Goal: Information Seeking & Learning: Learn about a topic

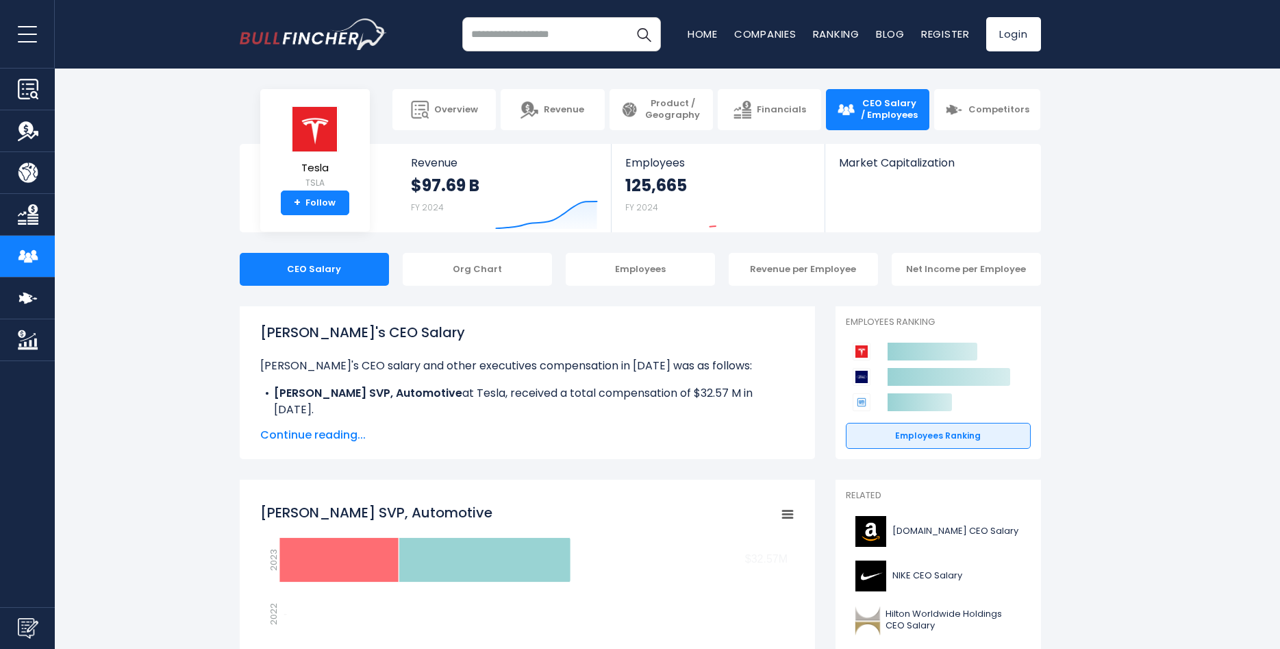
click at [325, 435] on span "Continue reading..." at bounding box center [527, 435] width 534 height 16
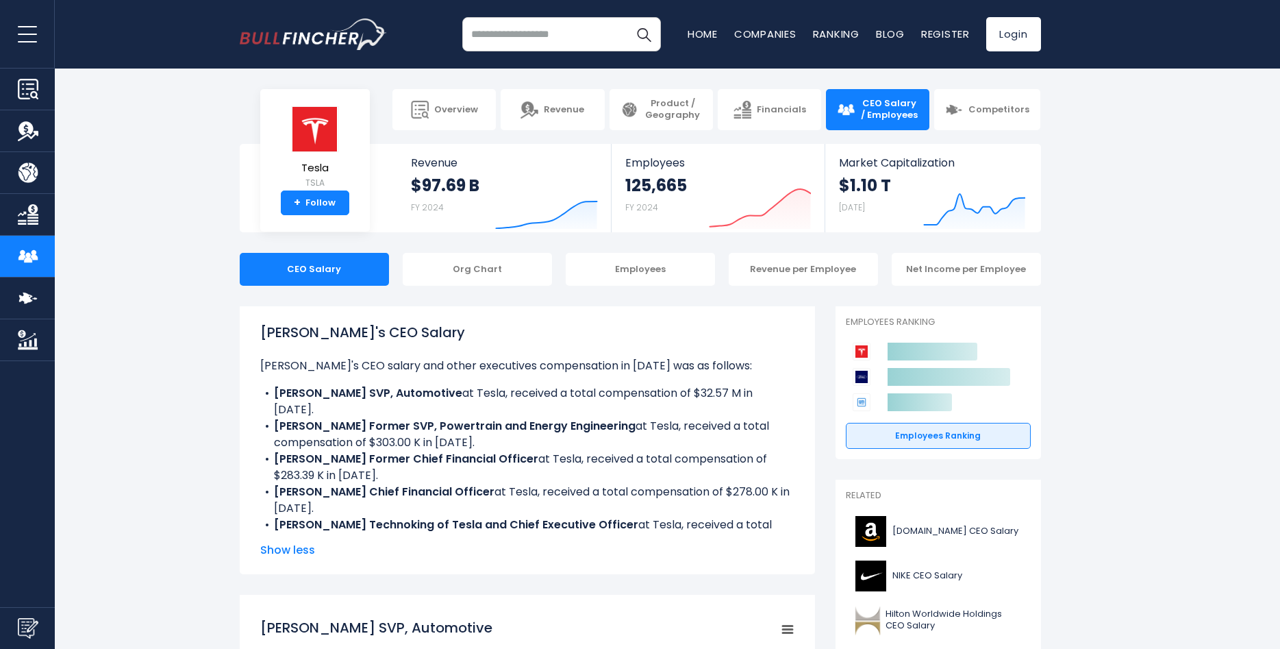
drag, startPoint x: 310, startPoint y: 525, endPoint x: 491, endPoint y: 530, distance: 181.6
click at [491, 530] on li "[PERSON_NAME] Technoking of [PERSON_NAME] and Chief Executive Officer at Tesla,…" at bounding box center [527, 532] width 534 height 33
click at [499, 516] on b "[PERSON_NAME] Technoking of Tesla and Chief Executive Officer" at bounding box center [456, 524] width 364 height 16
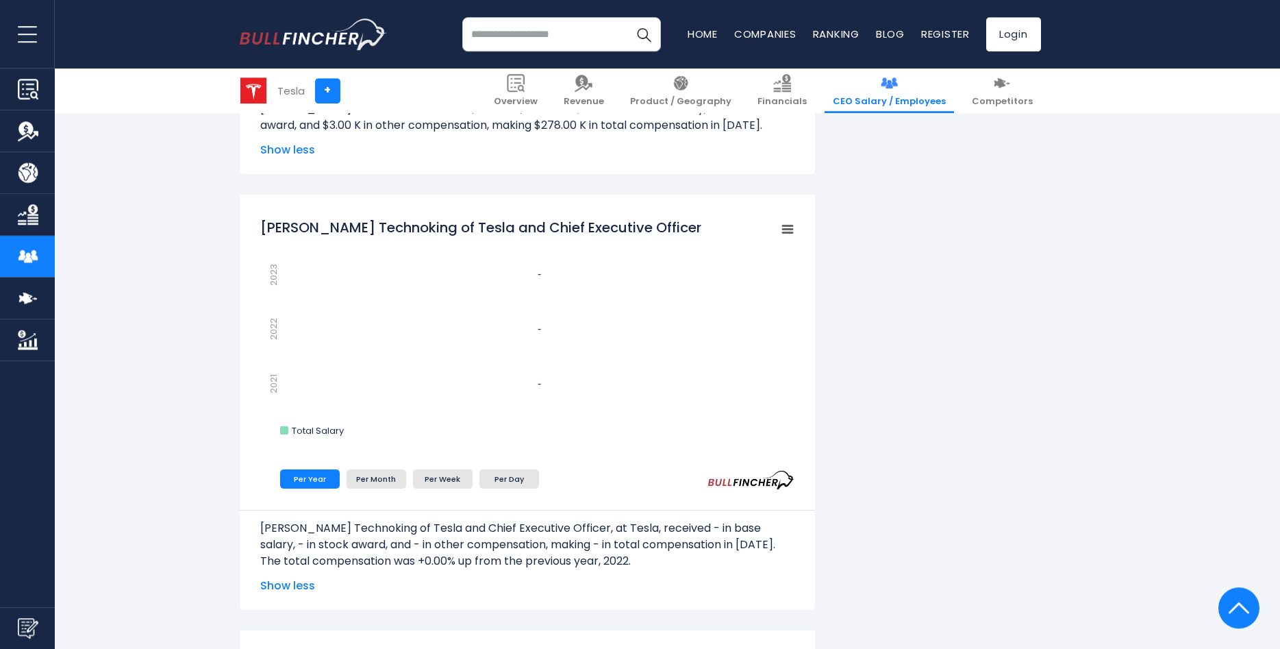
scroll to position [2096, 0]
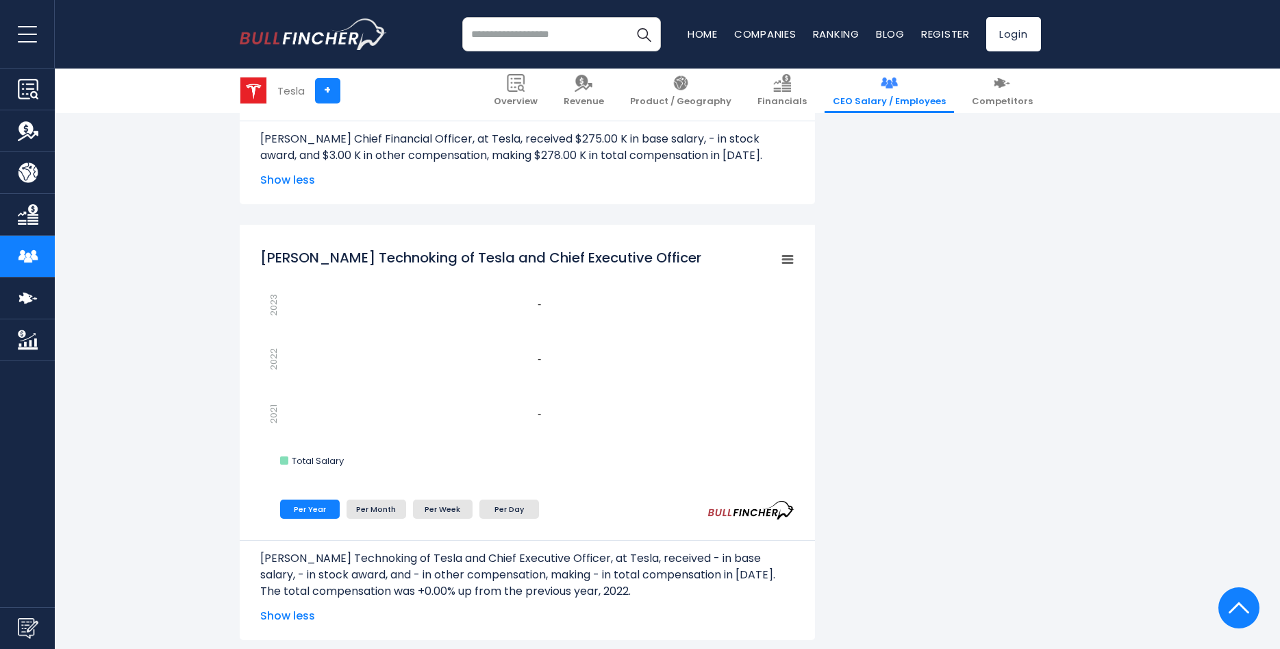
click at [377, 366] on rect "Elon Musk Technoking of Tesla and Chief Executive Officer" at bounding box center [527, 361] width 534 height 240
click at [431, 279] on rect "Elon Musk Technoking of Tesla and Chief Executive Officer" at bounding box center [527, 361] width 534 height 240
click at [784, 256] on icon "Elon Musk Technoking of Tesla and Chief Executive Officer" at bounding box center [788, 258] width 10 height 7
click at [784, 256] on div "View Fullscreen Print chart Download PNG Image Download JPEG Image" at bounding box center [740, 323] width 149 height 148
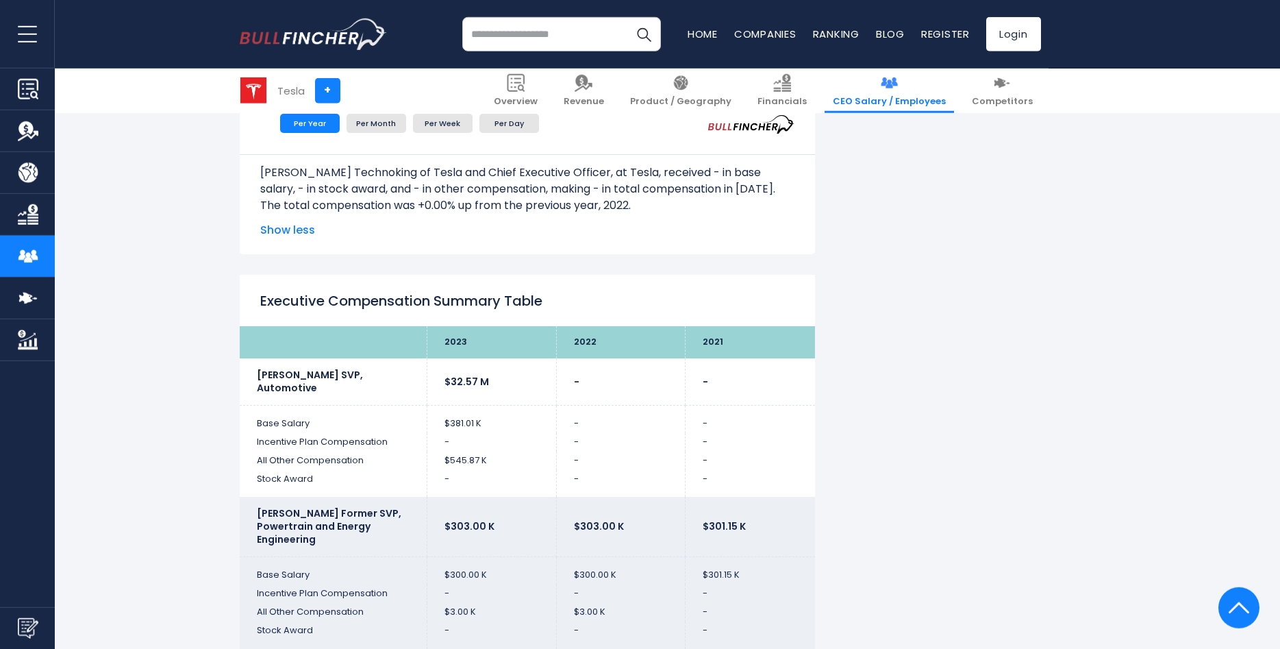
scroll to position [2445, 0]
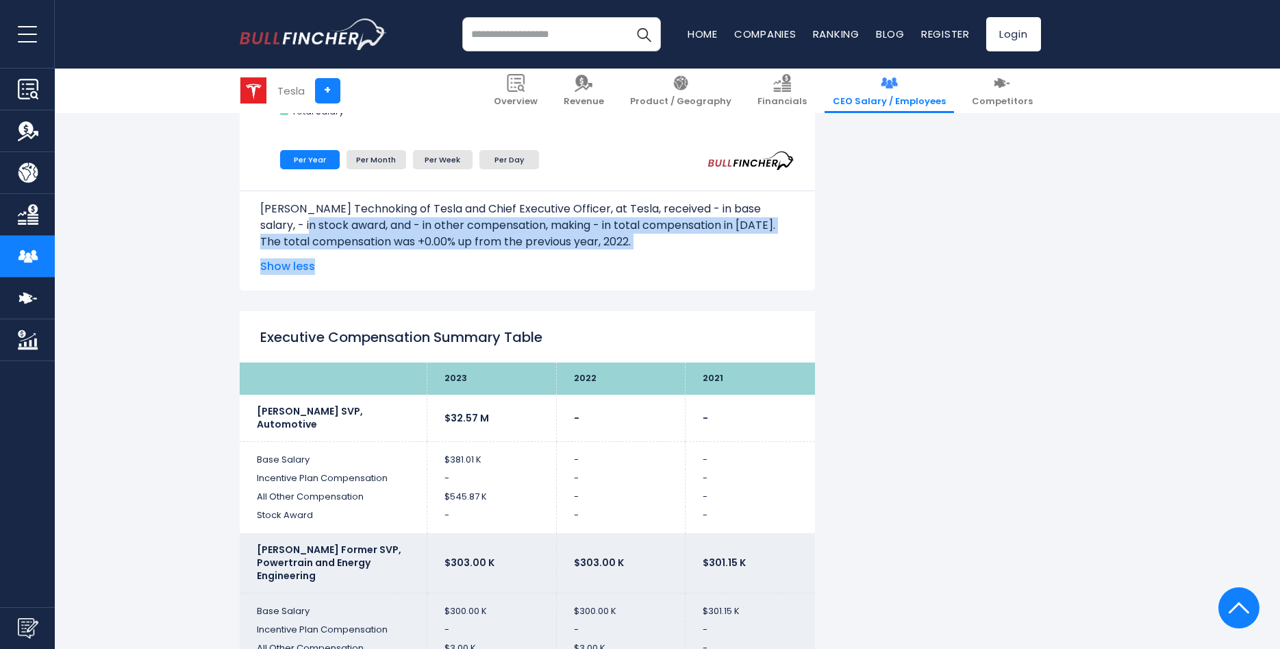
drag, startPoint x: 273, startPoint y: 225, endPoint x: 658, endPoint y: 255, distance: 386.8
click at [658, 249] on div "[PERSON_NAME] Technoking of Tesla and Chief Executive Officer, at Tesla, receiv…" at bounding box center [527, 219] width 575 height 59
click at [664, 245] on p "The total compensation was +0.00% up from the previous year, 2022." at bounding box center [527, 242] width 534 height 16
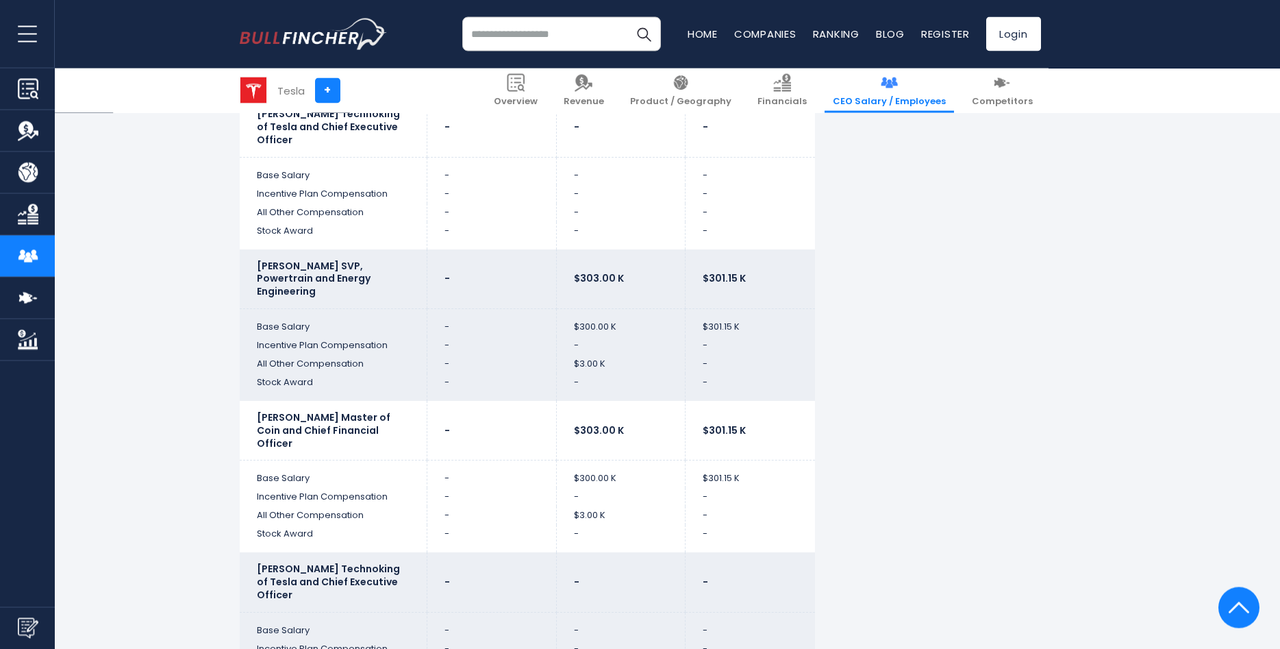
scroll to position [3354, 0]
